Goal: Task Accomplishment & Management: Manage account settings

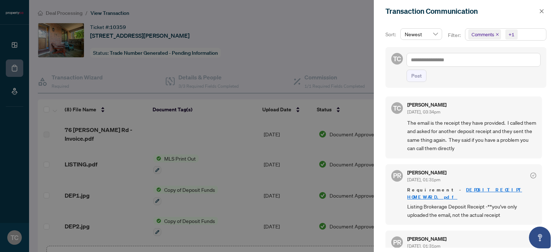
click at [306, 35] on div at bounding box center [279, 126] width 558 height 252
click at [306, 36] on div at bounding box center [279, 126] width 558 height 252
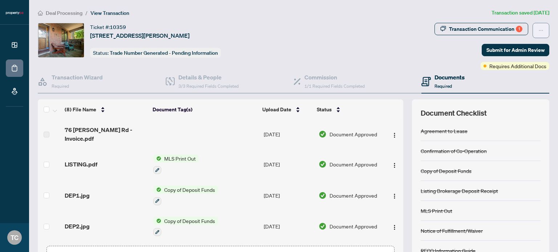
click at [538, 25] on span "button" at bounding box center [540, 31] width 5 height 12
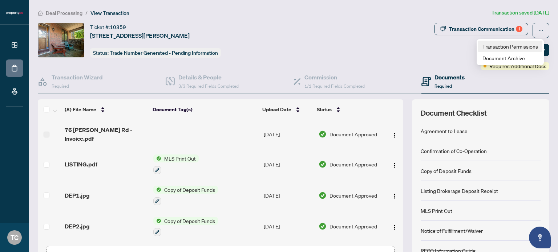
click at [522, 45] on span "Transaction Permissions" at bounding box center [510, 47] width 56 height 8
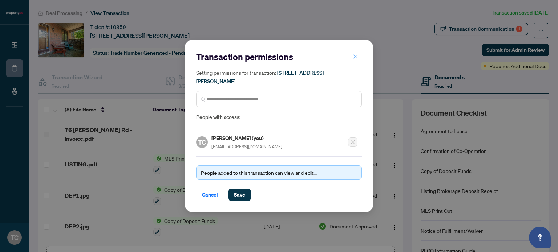
click at [350, 57] on button "button" at bounding box center [355, 56] width 15 height 12
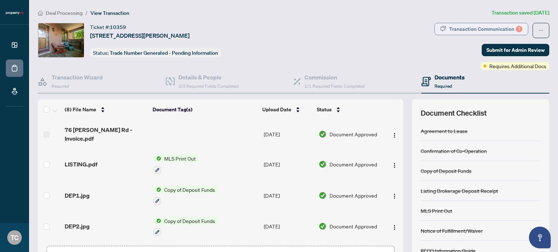
click at [469, 33] on div "Transaction Communication 1" at bounding box center [485, 29] width 73 height 12
